Goal: Book appointment/travel/reservation

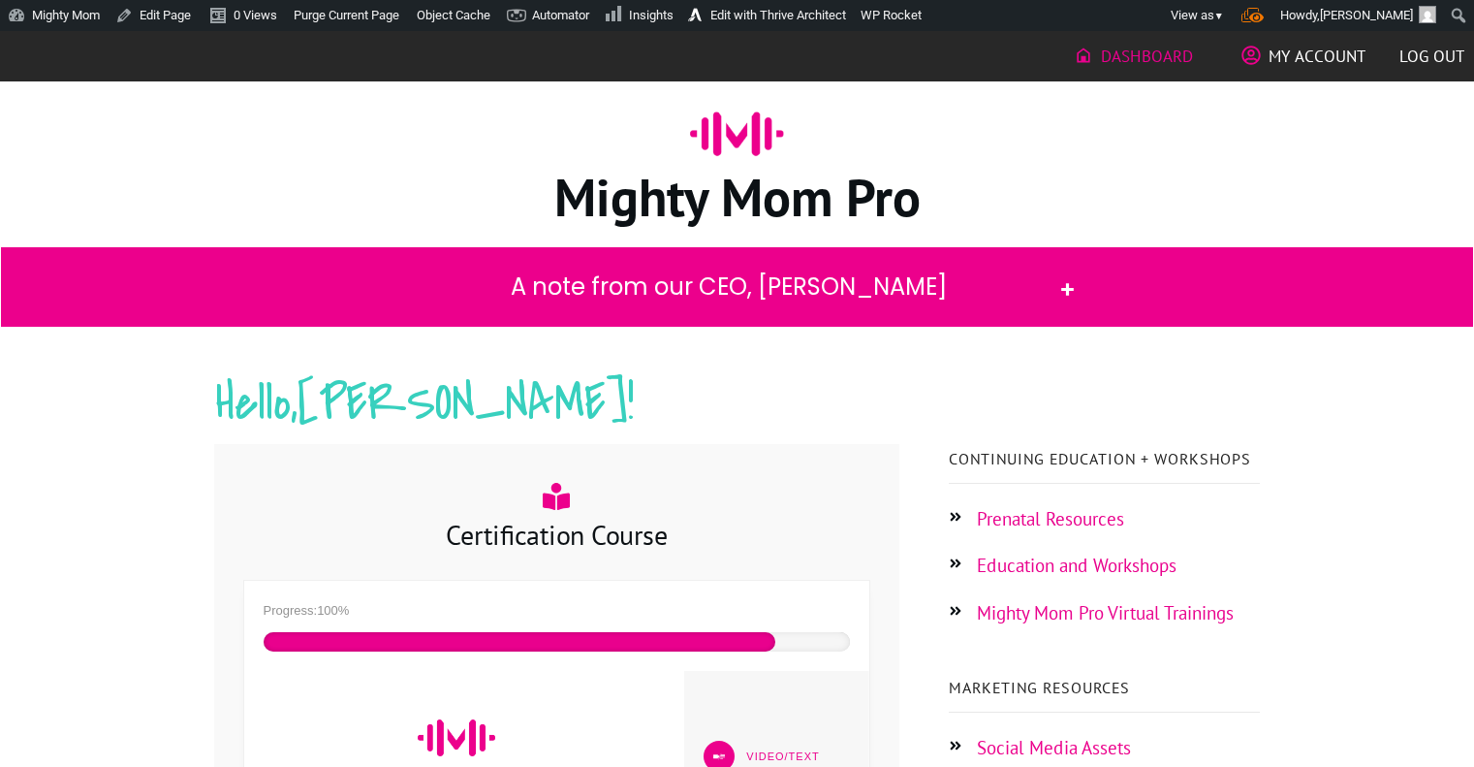
scroll to position [353, 0]
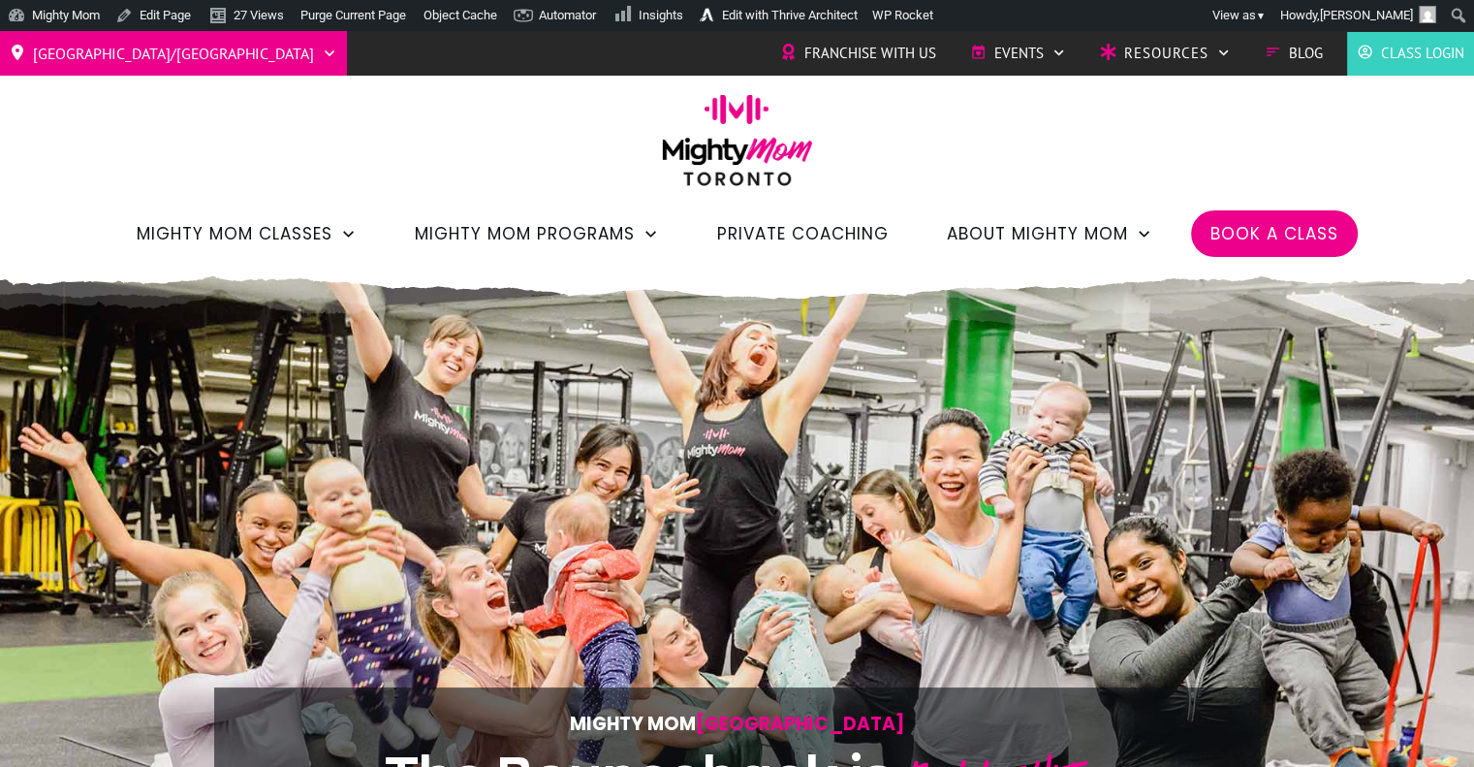
click at [1272, 239] on span "Book a Class" at bounding box center [1275, 233] width 128 height 33
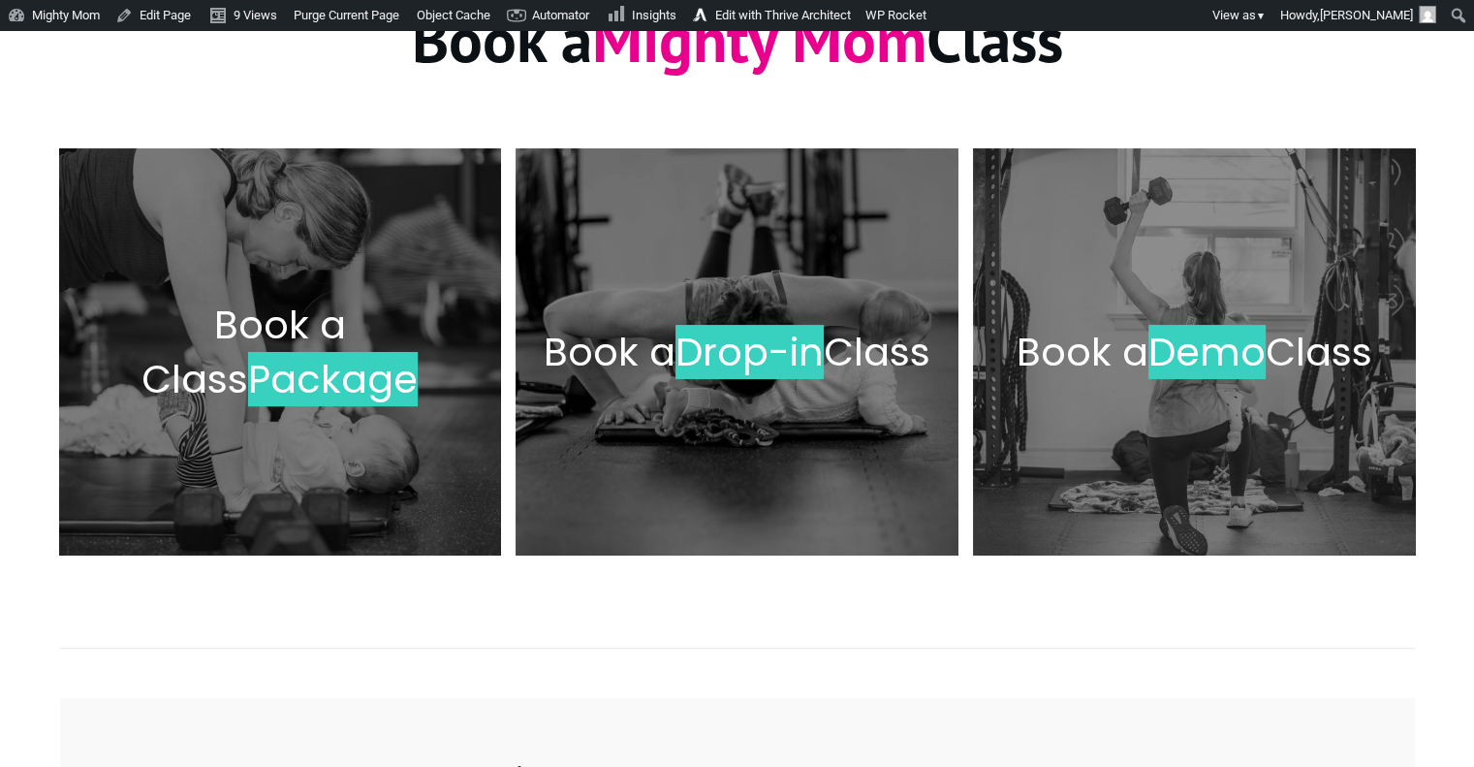
scroll to position [333, 0]
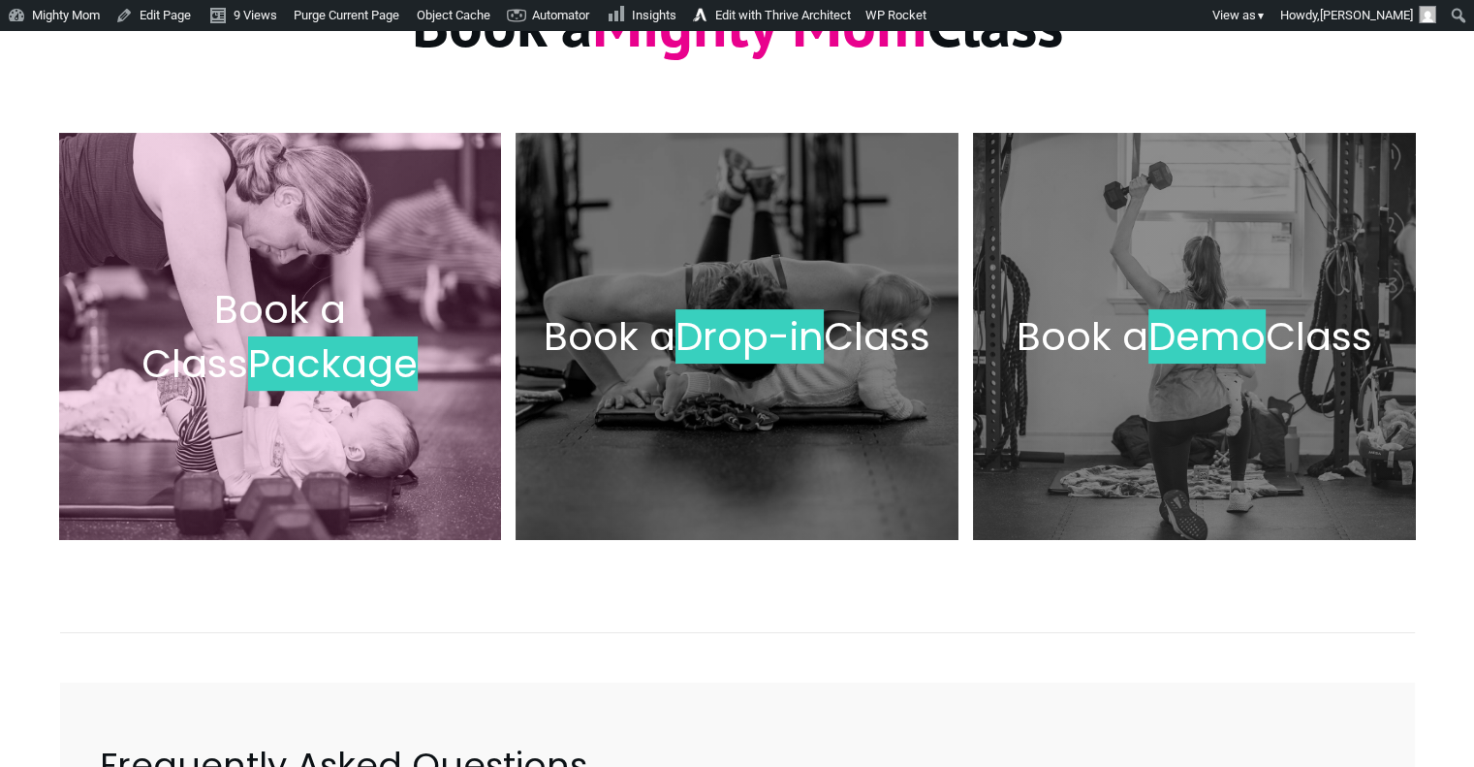
click at [377, 349] on h2 "Book a Class Package" at bounding box center [280, 336] width 402 height 109
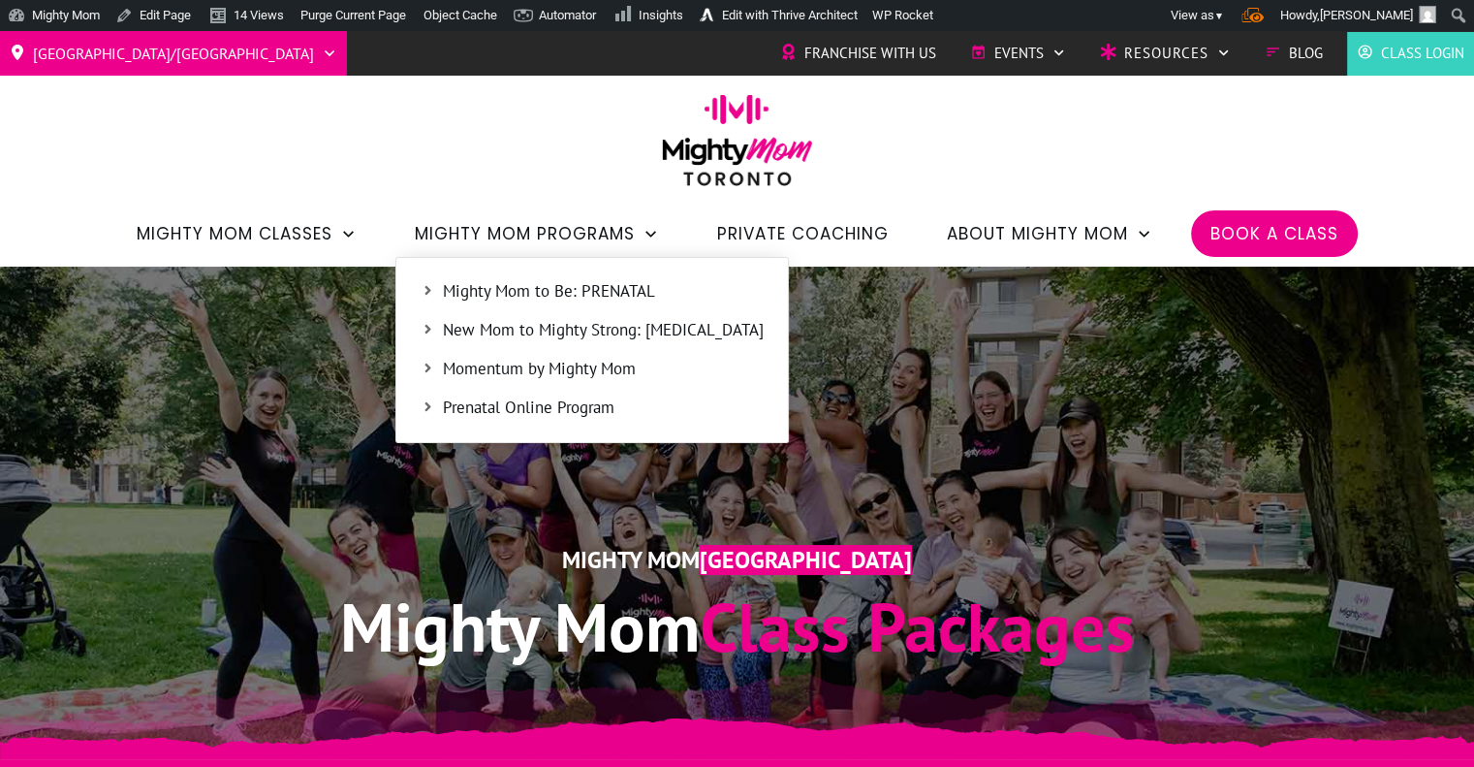
click at [537, 376] on span "Momentum by Mighty Mom" at bounding box center [603, 369] width 321 height 25
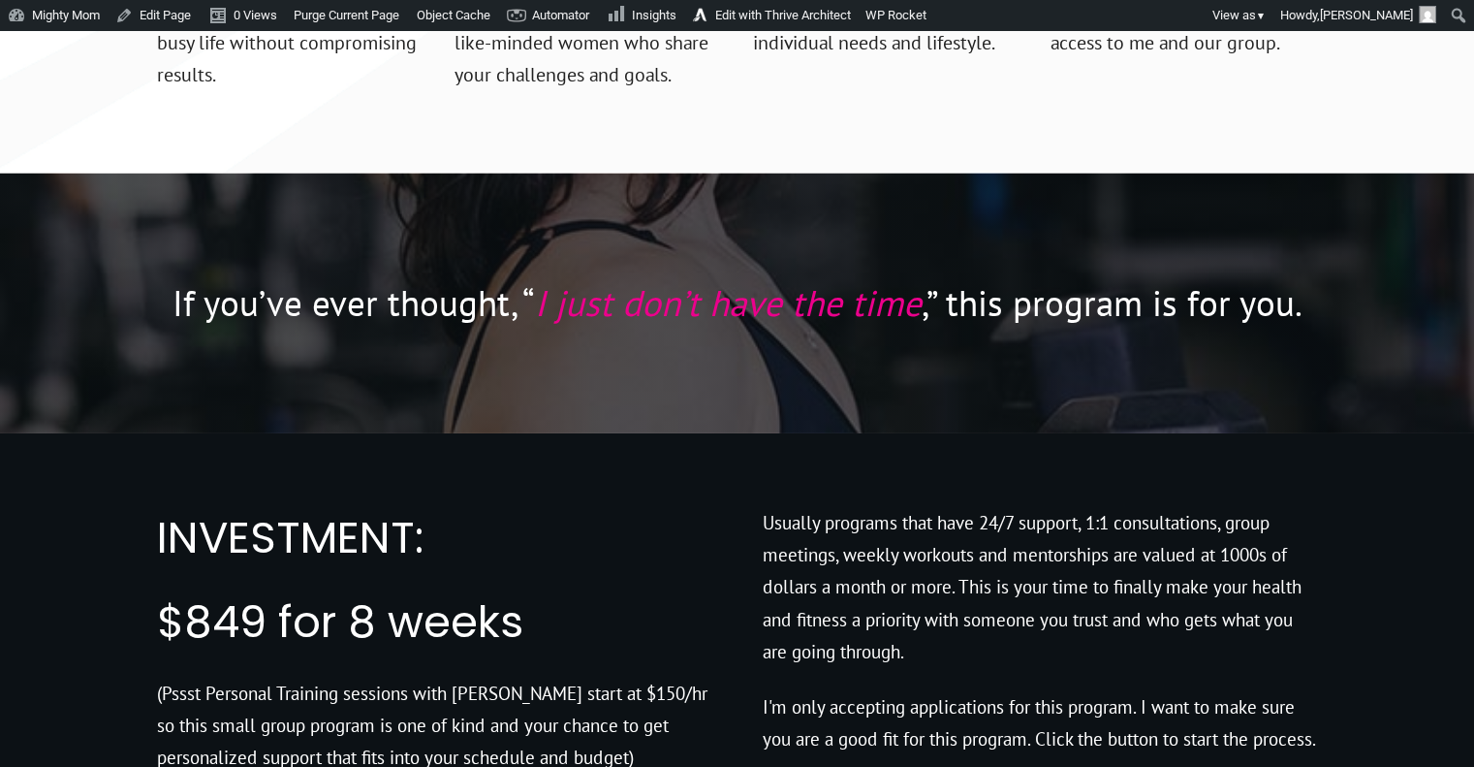
scroll to position [6083, 0]
